Goal: Task Accomplishment & Management: Use online tool/utility

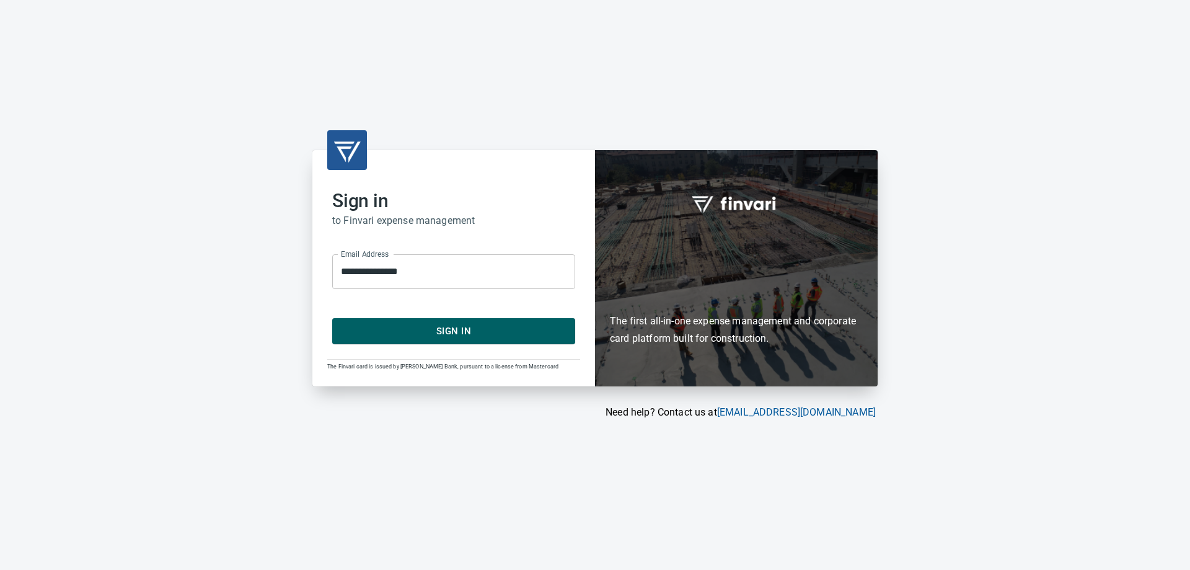
click at [458, 332] on span "Sign In" at bounding box center [454, 331] width 216 height 16
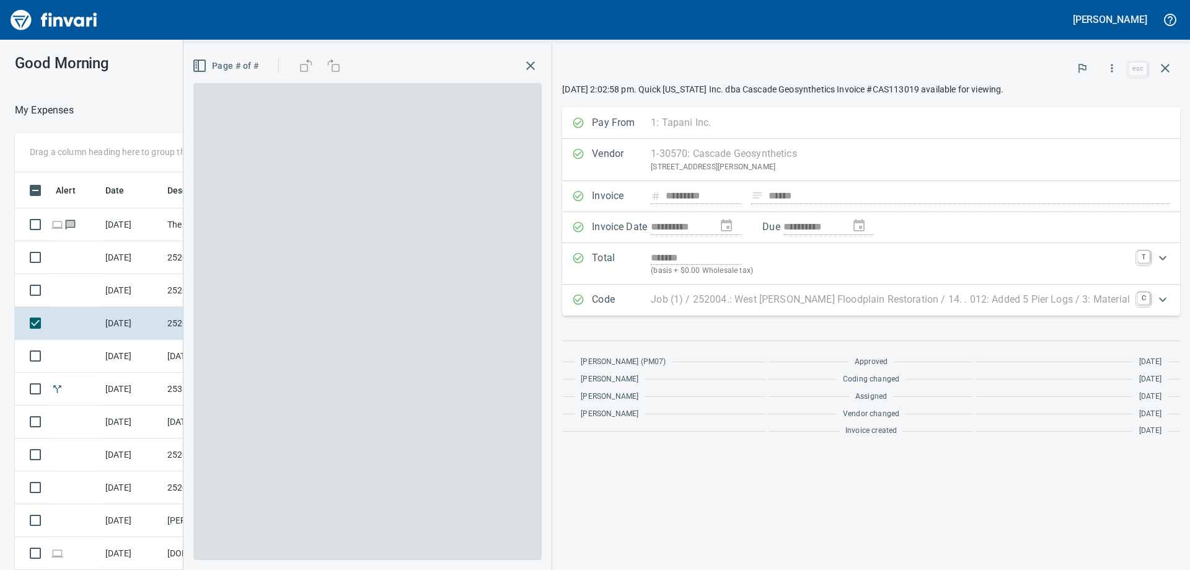
scroll to position [424, 823]
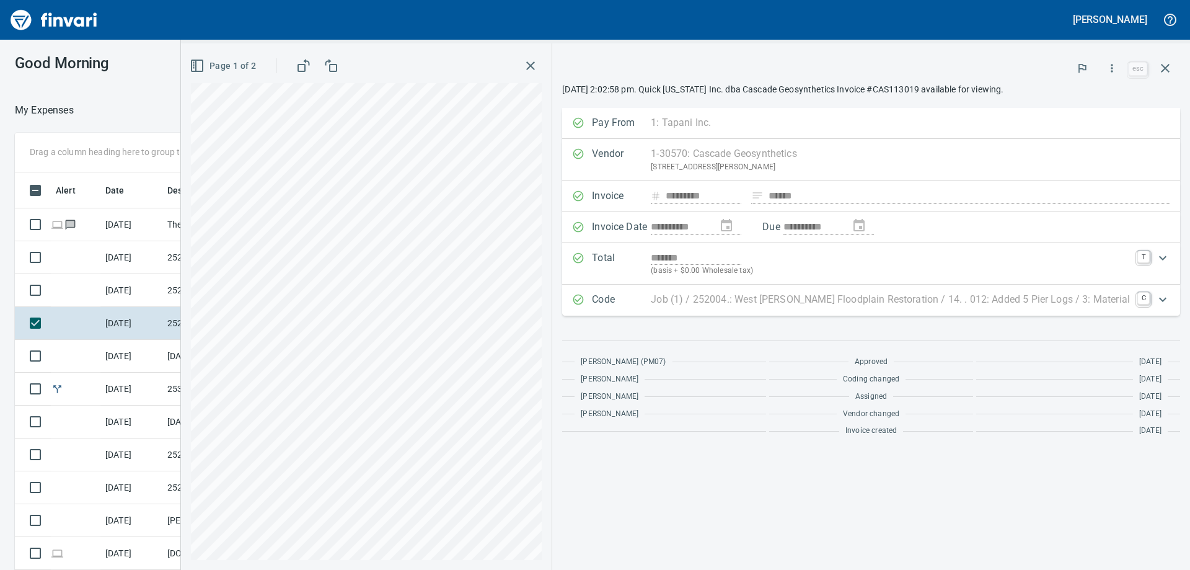
click at [172, 65] on h3 "Good Morning" at bounding box center [147, 63] width 264 height 17
click at [1168, 67] on icon "button" at bounding box center [1165, 68] width 15 height 15
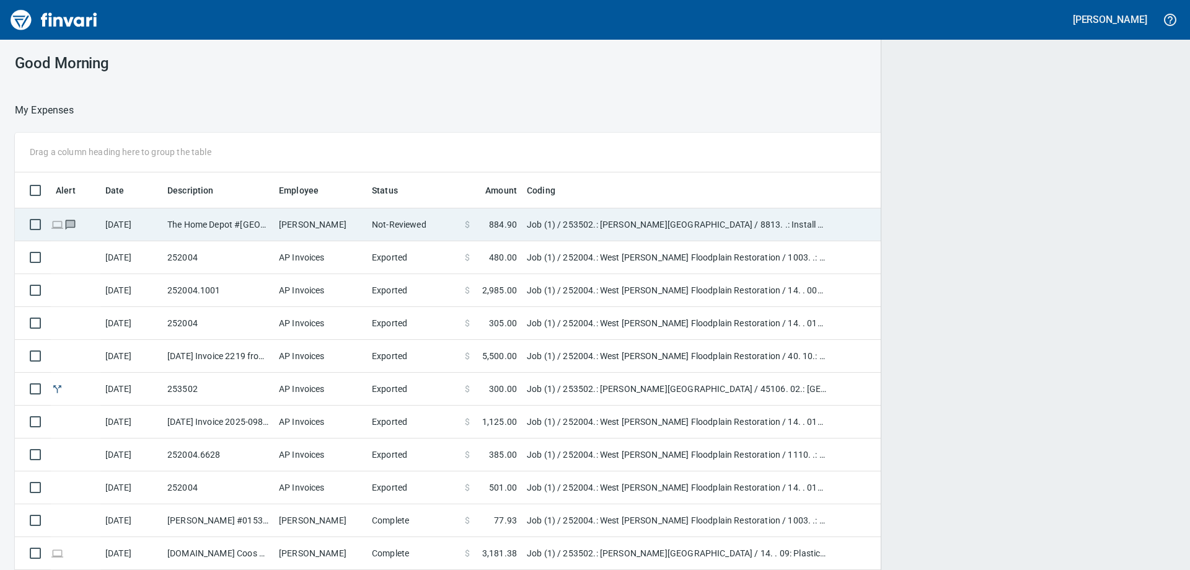
scroll to position [424, 1132]
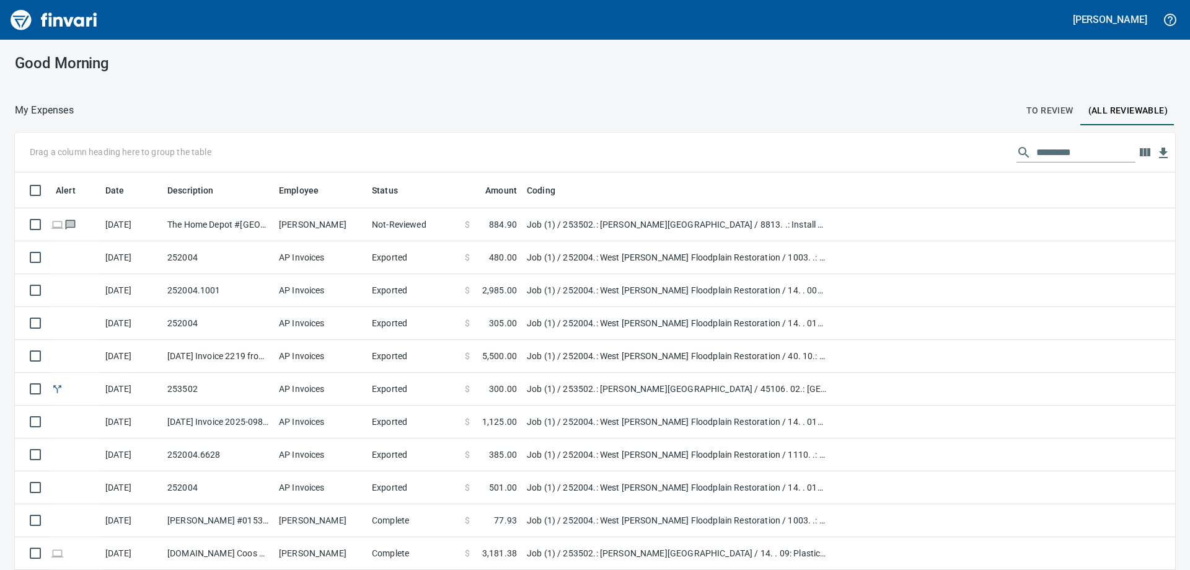
click at [1039, 108] on span "To Review" at bounding box center [1050, 111] width 47 height 16
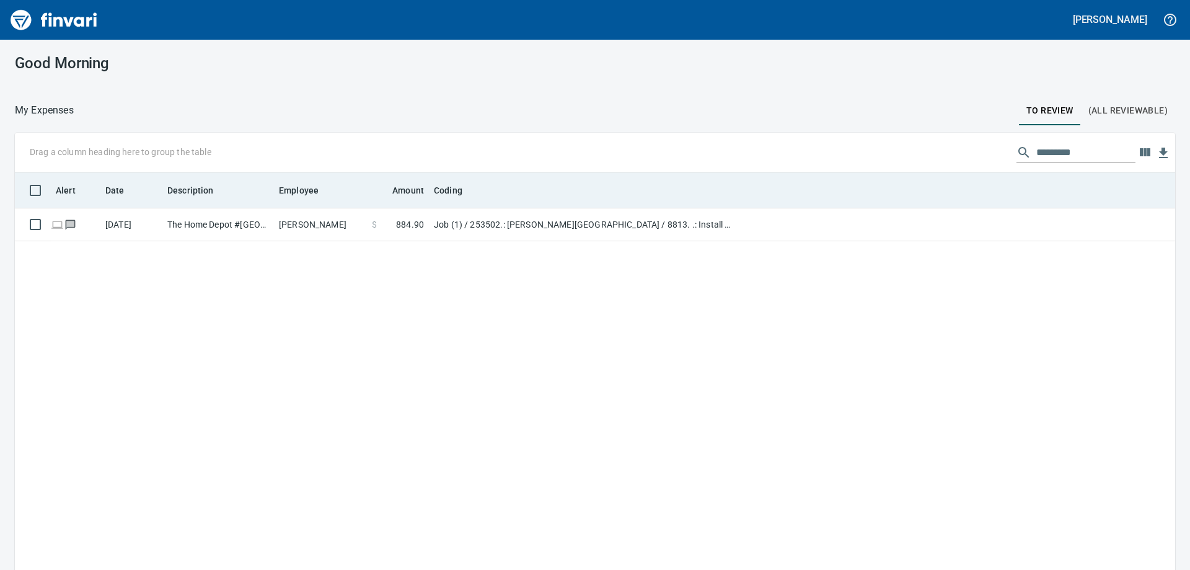
scroll to position [424, 1142]
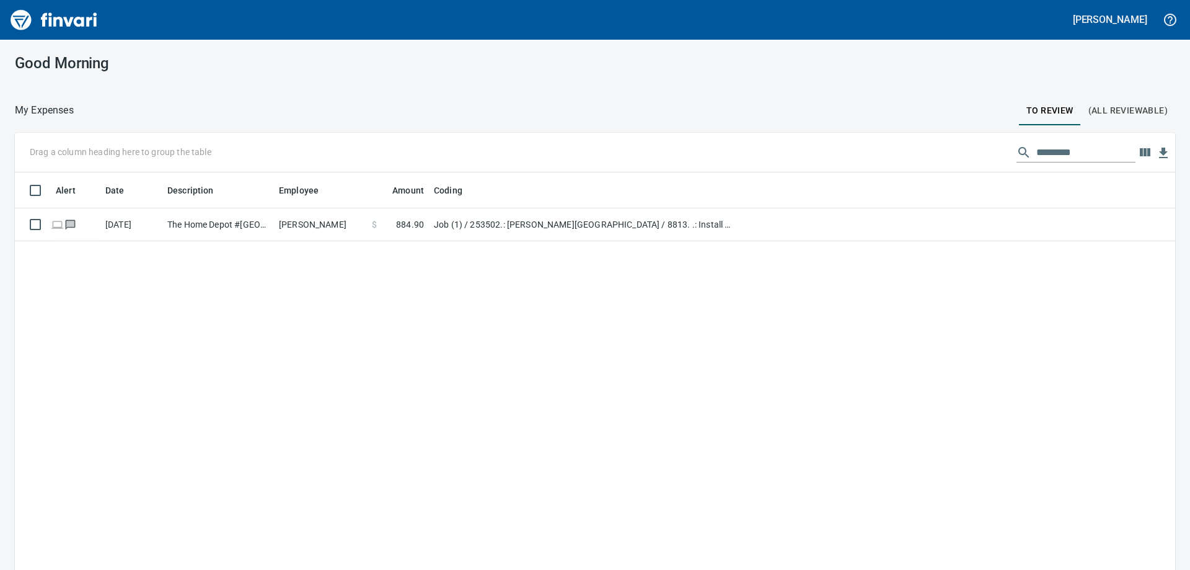
click at [339, 357] on div "Alert Date Description Employee Amount Coding [DATE] The Home Depot #4718 [GEOG…" at bounding box center [595, 389] width 1161 height 434
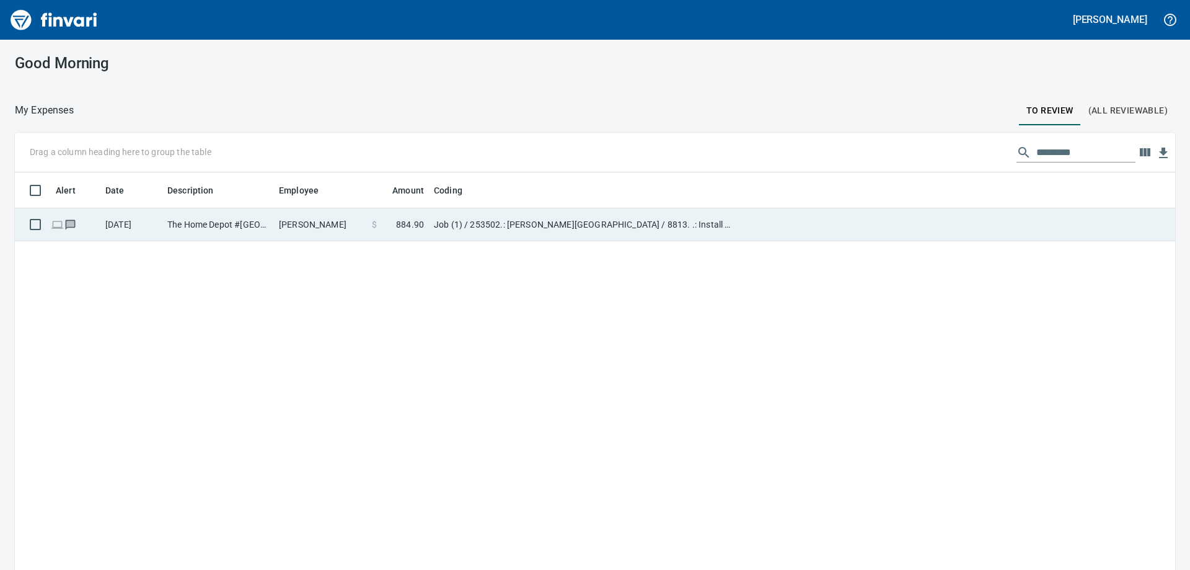
click at [324, 218] on td "[PERSON_NAME]" at bounding box center [320, 224] width 93 height 33
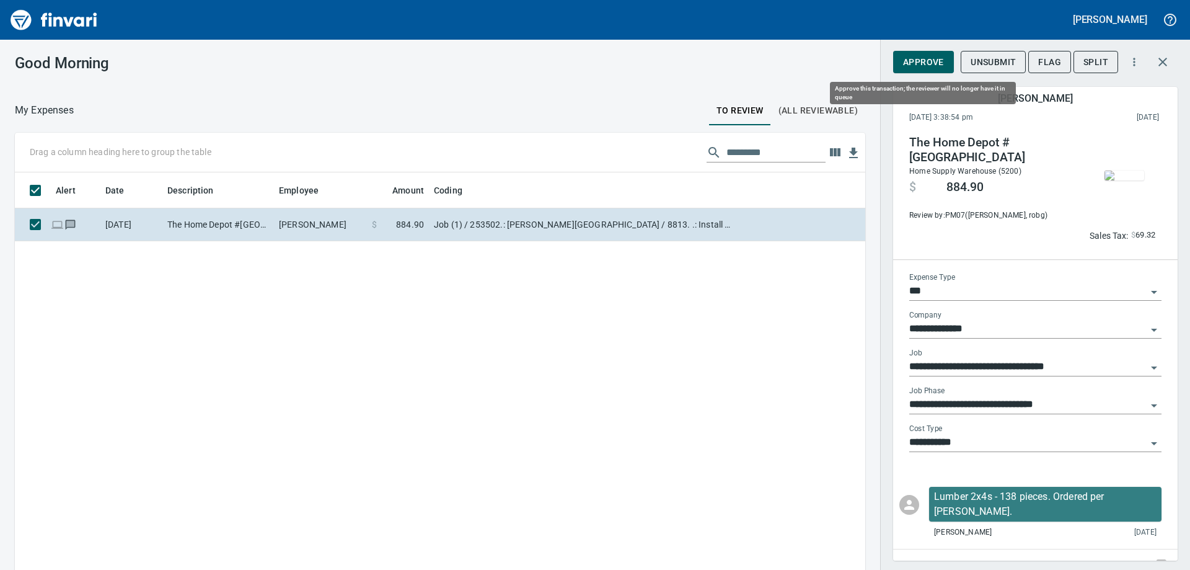
scroll to position [424, 832]
click at [921, 61] on span "Approve" at bounding box center [923, 63] width 41 height 16
